Goal: Task Accomplishment & Management: Manage account settings

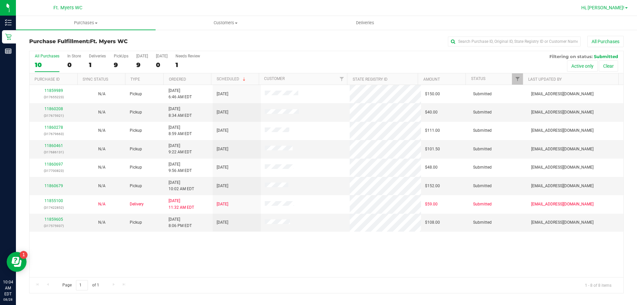
click at [620, 10] on span "Hi, [PERSON_NAME]!" at bounding box center [602, 7] width 43 height 5
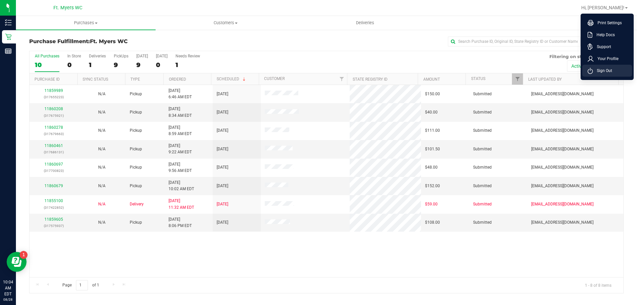
click at [601, 69] on span "Sign Out" at bounding box center [602, 70] width 19 height 7
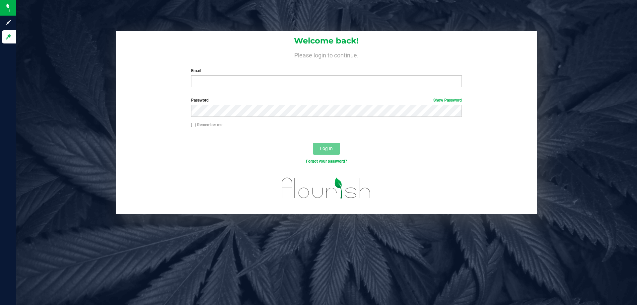
click at [234, 68] on label "Email" at bounding box center [326, 71] width 270 height 6
click at [234, 75] on input "Email" at bounding box center [326, 81] width 270 height 12
drag, startPoint x: 239, startPoint y: 71, endPoint x: 242, endPoint y: 77, distance: 7.0
click at [241, 72] on label "Email" at bounding box center [326, 71] width 270 height 6
click at [241, 75] on input "Email" at bounding box center [326, 81] width 270 height 12
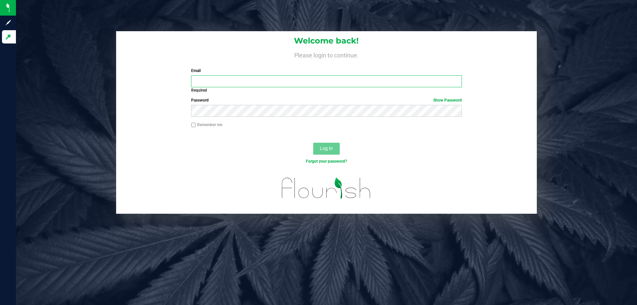
click at [244, 80] on input "Email" at bounding box center [326, 81] width 270 height 12
type input "[EMAIL_ADDRESS][DOMAIN_NAME]"
click at [313, 143] on button "Log In" at bounding box center [326, 149] width 27 height 12
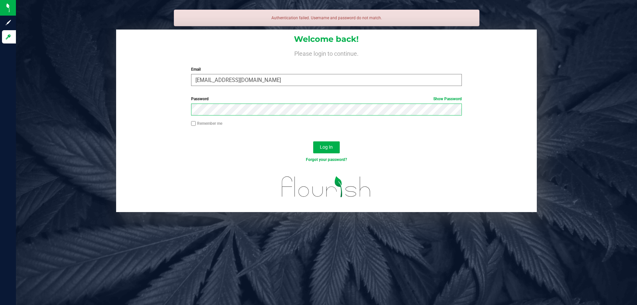
click at [313, 141] on button "Log In" at bounding box center [326, 147] width 27 height 12
